Goal: Task Accomplishment & Management: Manage account settings

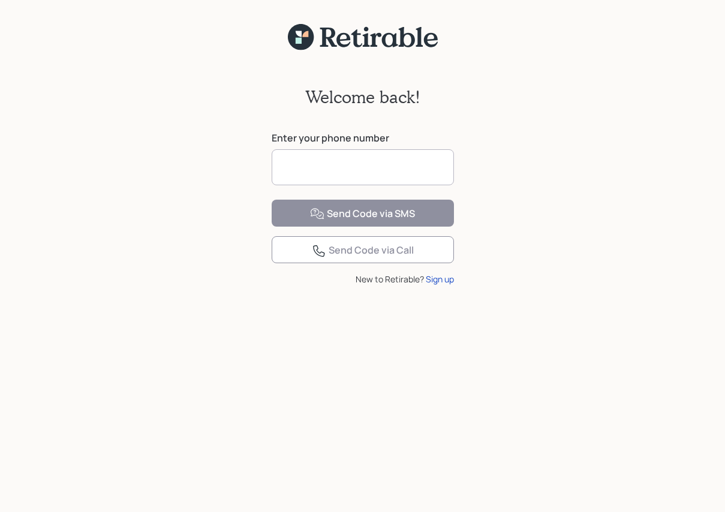
click at [344, 167] on input at bounding box center [363, 167] width 182 height 36
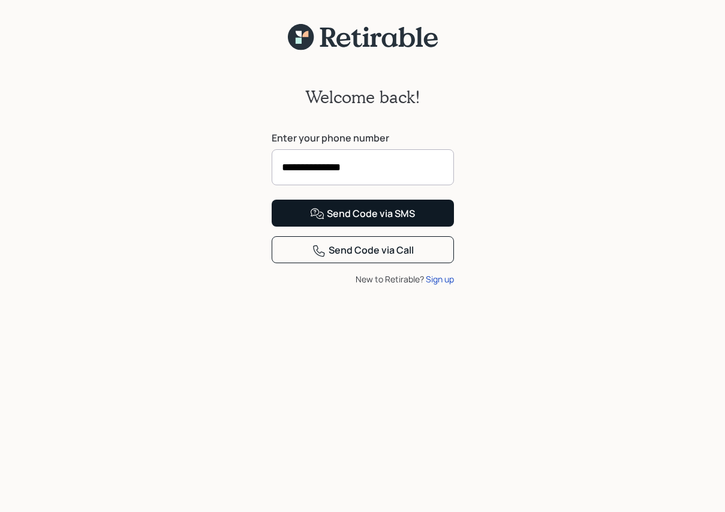
type input "**********"
click at [355, 221] on div "Send Code via SMS" at bounding box center [362, 214] width 105 height 14
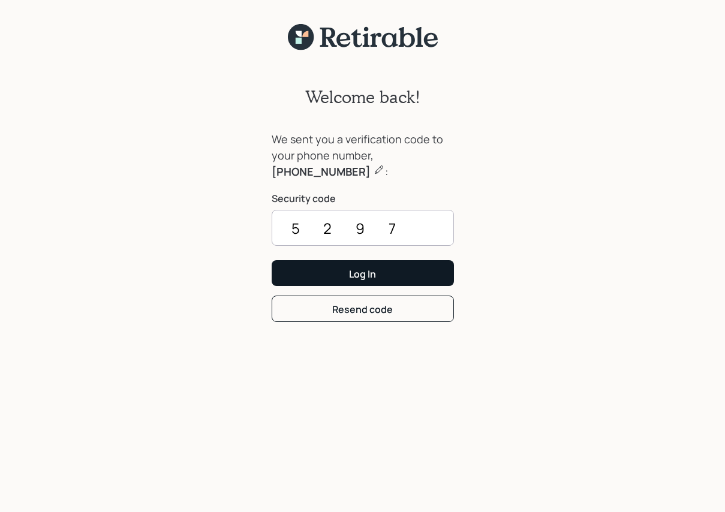
type input "5297"
click at [365, 271] on div "Log In" at bounding box center [362, 273] width 27 height 13
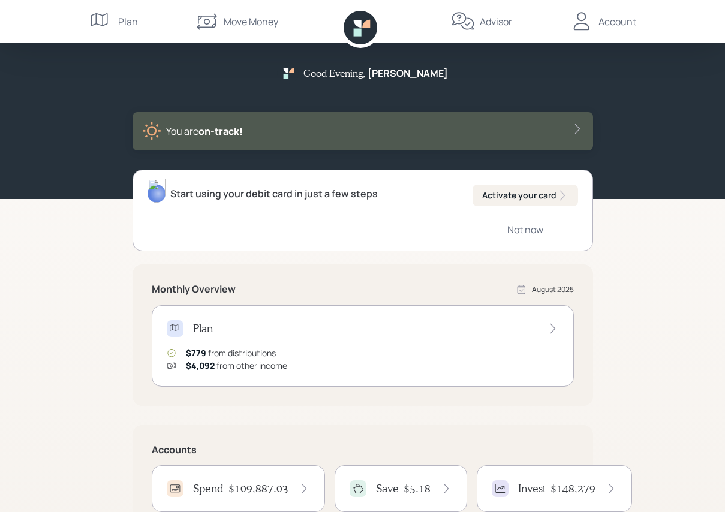
click at [619, 22] on div "Account" at bounding box center [617, 21] width 38 height 14
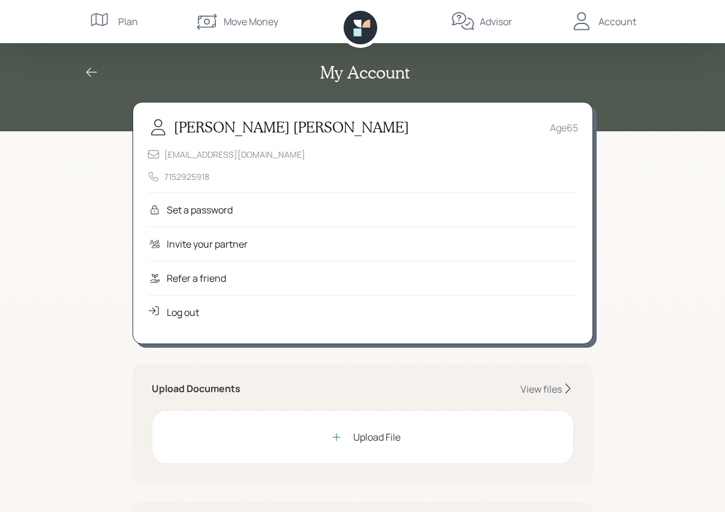
click at [419, 314] on div "Log out" at bounding box center [363, 312] width 431 height 34
